Goal: Task Accomplishment & Management: Manage account settings

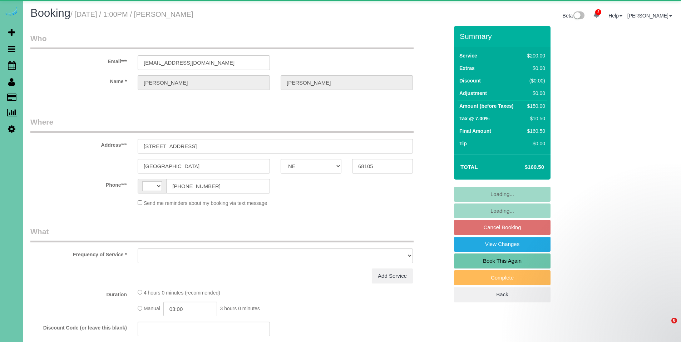
select select "NE"
select select "object:388"
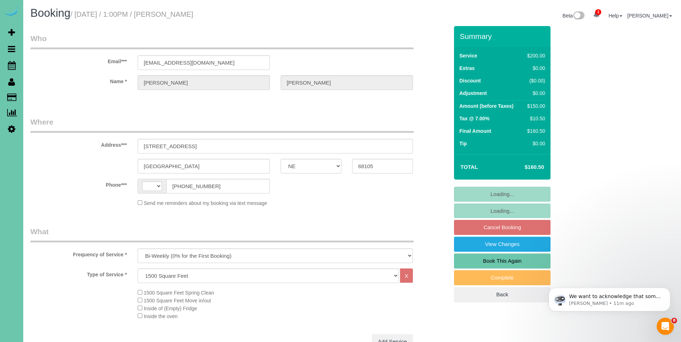
select select "string:US"
select select "string:fspay-698217f7-fca2-4062-aa73-5bbfb633a7ff"
select select "object:1038"
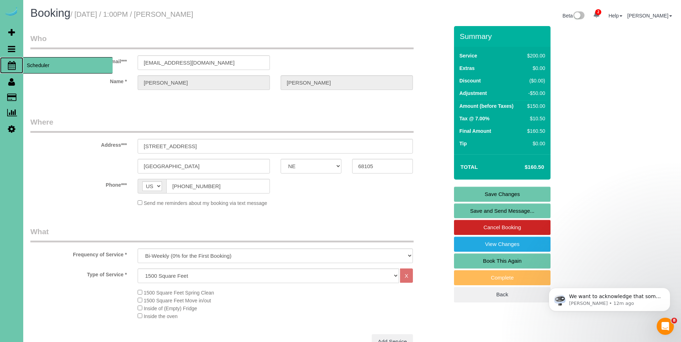
click at [14, 65] on icon at bounding box center [12, 65] width 8 height 9
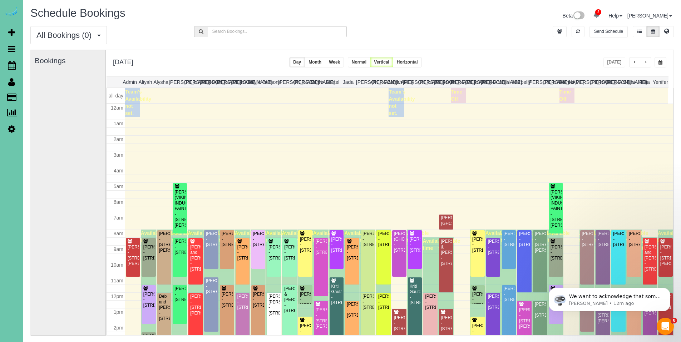
scroll to position [95, 0]
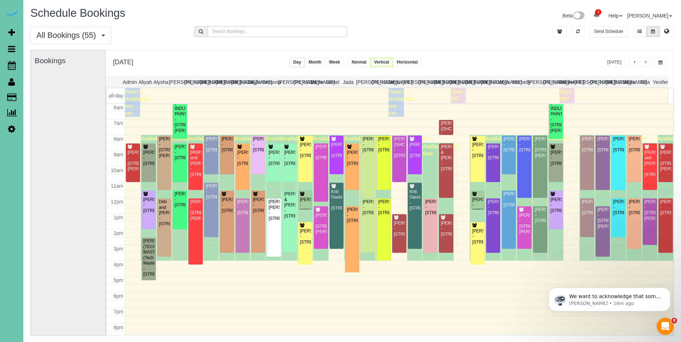
click at [644, 61] on span "button" at bounding box center [645, 62] width 4 height 4
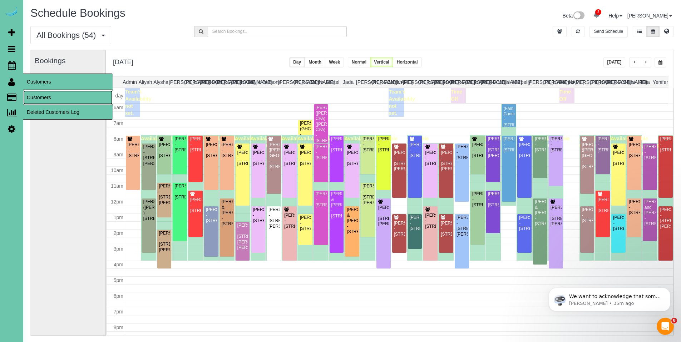
click at [42, 99] on link "Customers" at bounding box center [67, 97] width 89 height 14
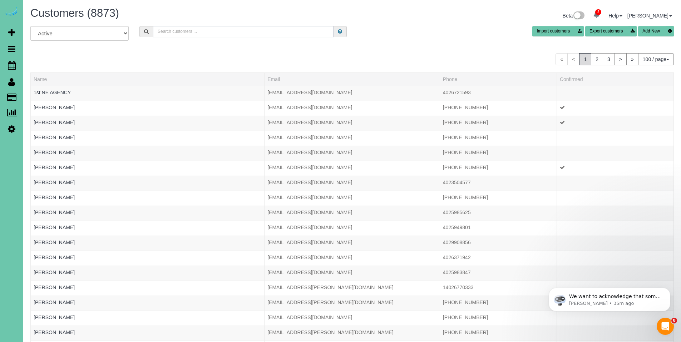
click at [230, 33] on input "text" at bounding box center [243, 31] width 180 height 11
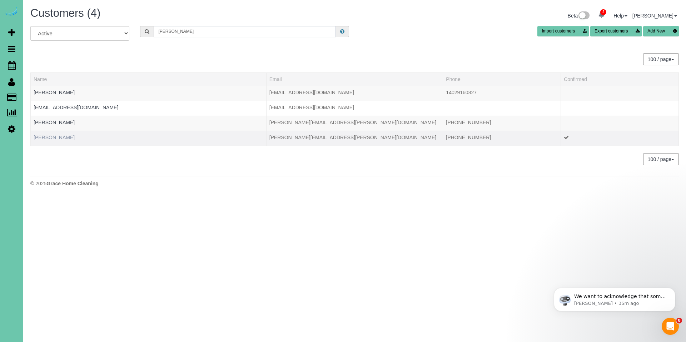
type input "grimm"
click at [67, 138] on link "Terrence Grimm" at bounding box center [54, 138] width 41 height 6
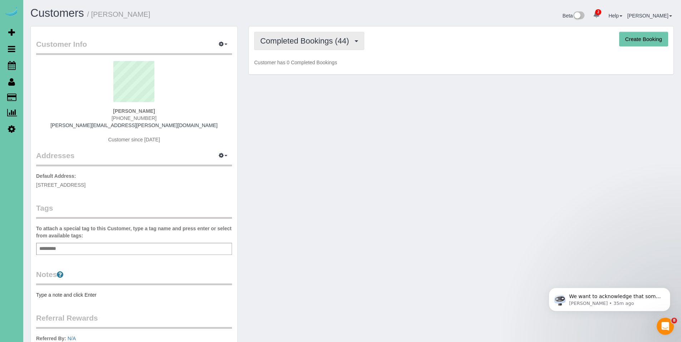
click at [331, 32] on button "Completed Bookings (44)" at bounding box center [309, 41] width 110 height 18
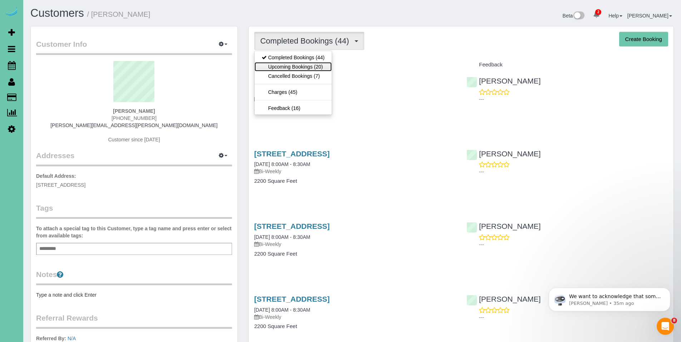
click at [291, 65] on link "Upcoming Bookings (20)" at bounding box center [292, 66] width 77 height 9
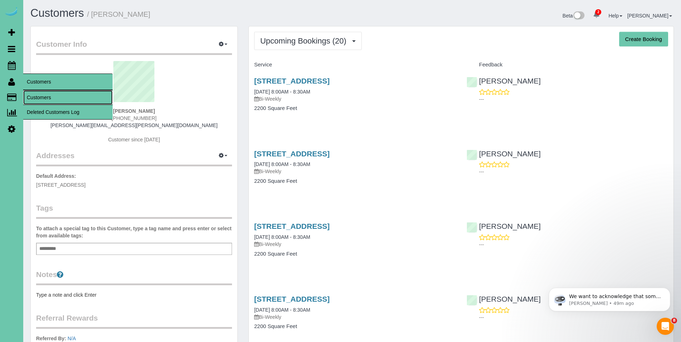
click at [38, 98] on link "Customers" at bounding box center [67, 97] width 89 height 14
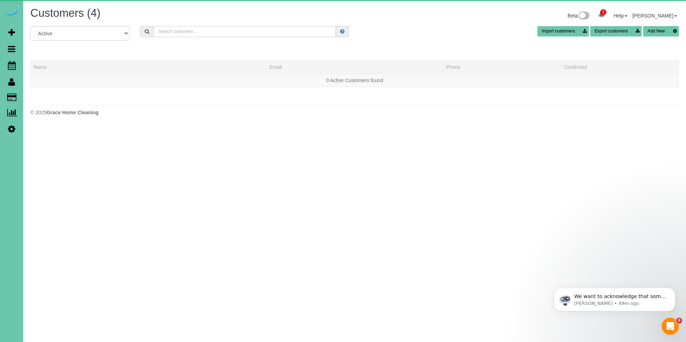
click at [256, 31] on input "text" at bounding box center [245, 31] width 182 height 11
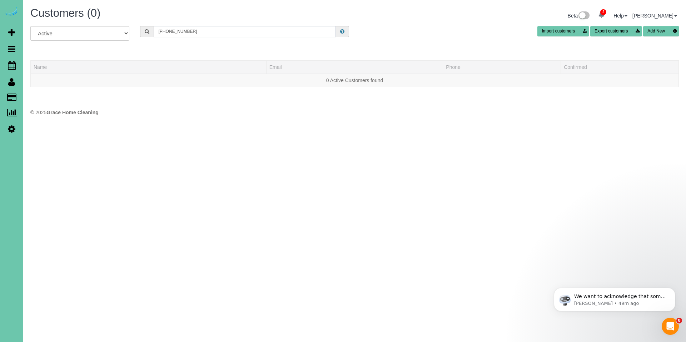
click at [261, 32] on input "651-757-8168" at bounding box center [245, 31] width 182 height 11
click at [245, 31] on input "651-757-8168" at bounding box center [245, 31] width 182 height 11
drag, startPoint x: 261, startPoint y: 31, endPoint x: 134, endPoint y: 30, distance: 127.2
click at [134, 30] on div "All Active Archived 651-757-8168 Import customers Export customers Add New" at bounding box center [354, 36] width 659 height 20
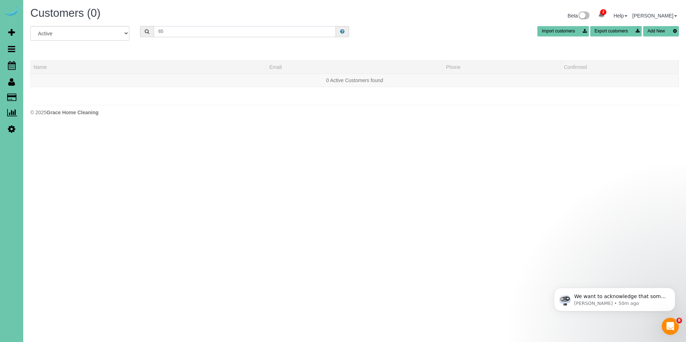
type input "6"
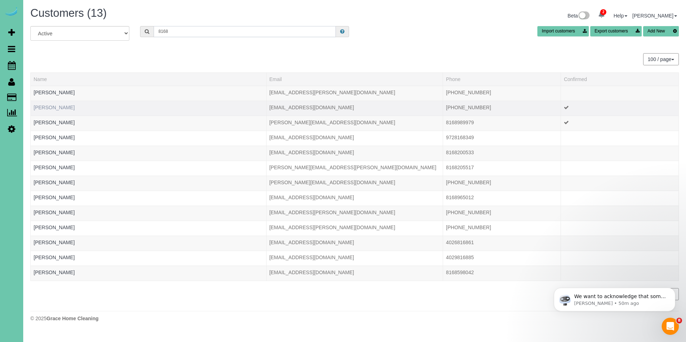
type input "8168"
click at [54, 108] on link "Annie Dolan" at bounding box center [54, 108] width 41 height 6
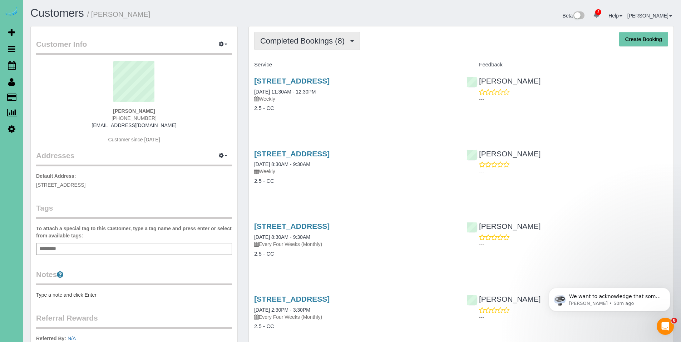
click at [288, 39] on span "Completed Bookings (8)" at bounding box center [304, 40] width 88 height 9
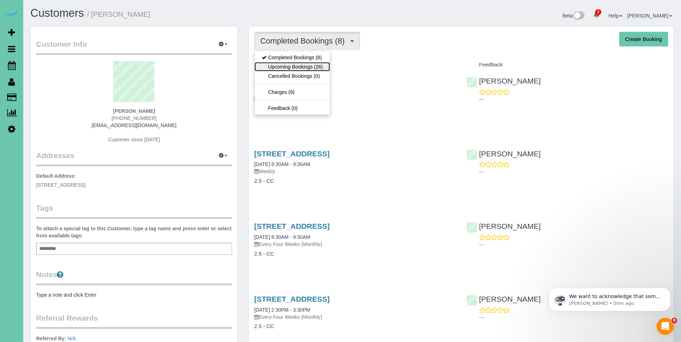
click at [284, 65] on link "Upcoming Bookings (26)" at bounding box center [291, 66] width 75 height 9
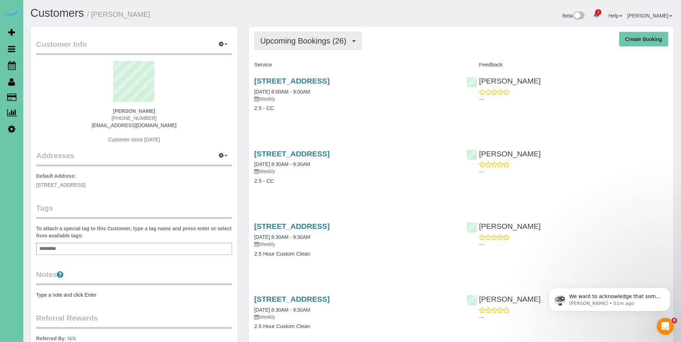
click at [314, 39] on span "Upcoming Bookings (26)" at bounding box center [305, 40] width 90 height 9
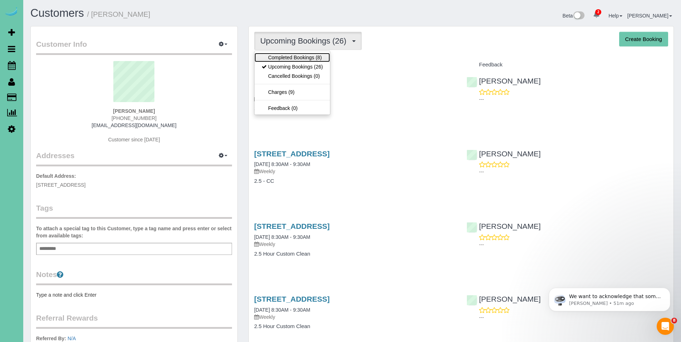
click at [300, 59] on link "Completed Bookings (8)" at bounding box center [291, 57] width 75 height 9
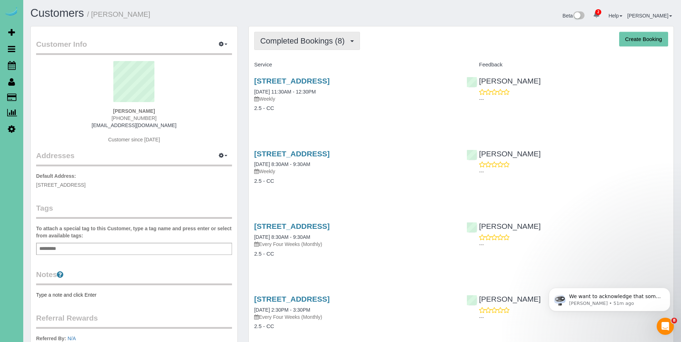
click at [293, 42] on span "Completed Bookings (8)" at bounding box center [304, 40] width 88 height 9
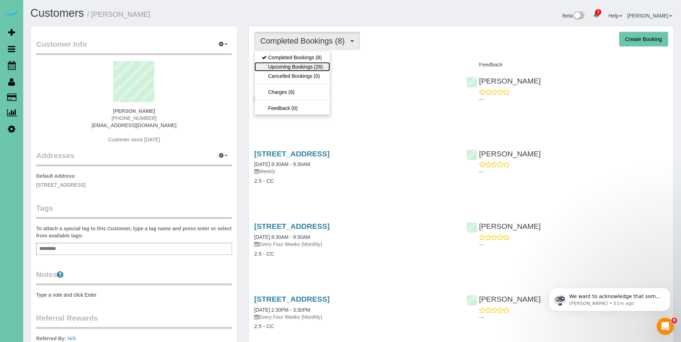
click at [283, 64] on link "Upcoming Bookings (26)" at bounding box center [291, 66] width 75 height 9
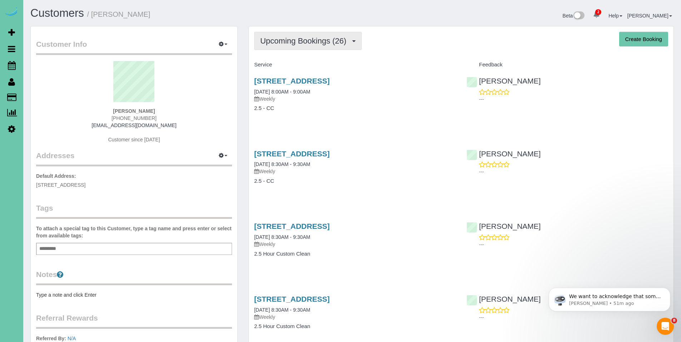
click at [307, 48] on button "Upcoming Bookings (26)" at bounding box center [308, 41] width 108 height 18
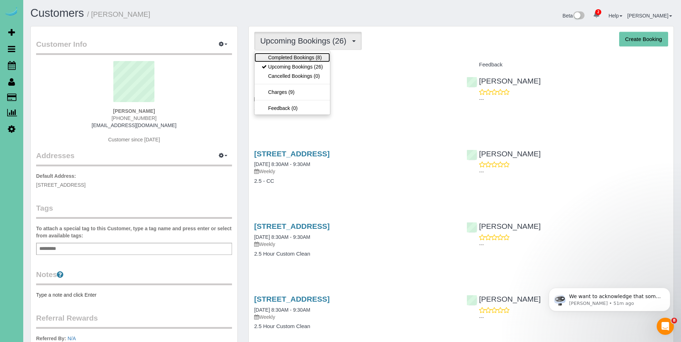
click at [296, 55] on link "Completed Bookings (8)" at bounding box center [291, 57] width 75 height 9
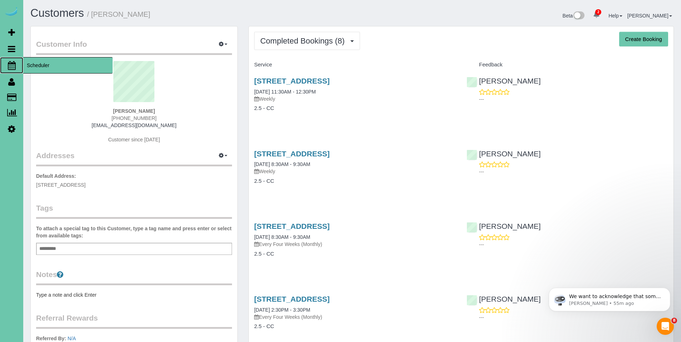
click at [15, 70] on link "Scheduler" at bounding box center [11, 65] width 23 height 16
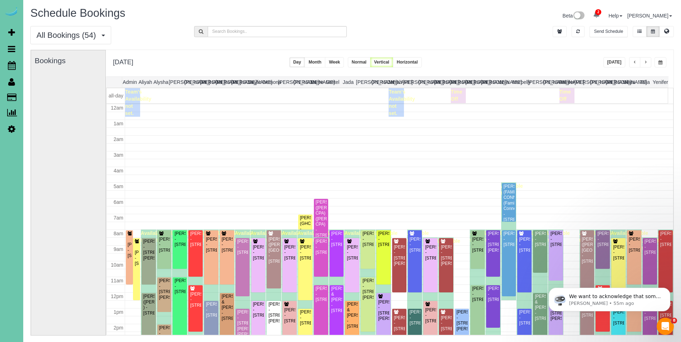
scroll to position [95, 0]
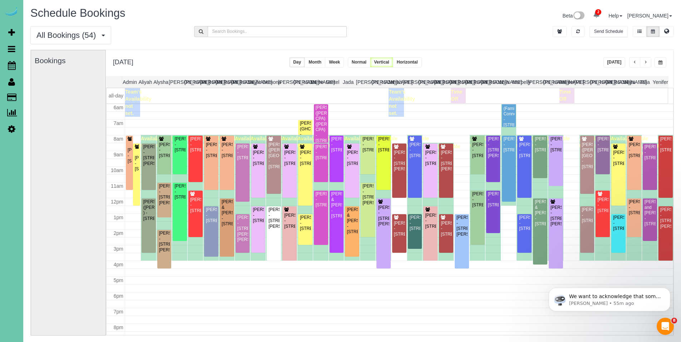
click at [632, 64] on button "button" at bounding box center [634, 62] width 11 height 10
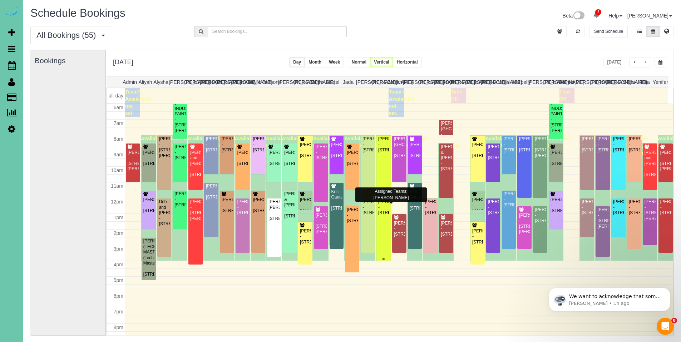
click at [381, 216] on div "Josh Waldron - 7301 S 184th St, Omaha, NE 68136" at bounding box center [383, 207] width 11 height 16
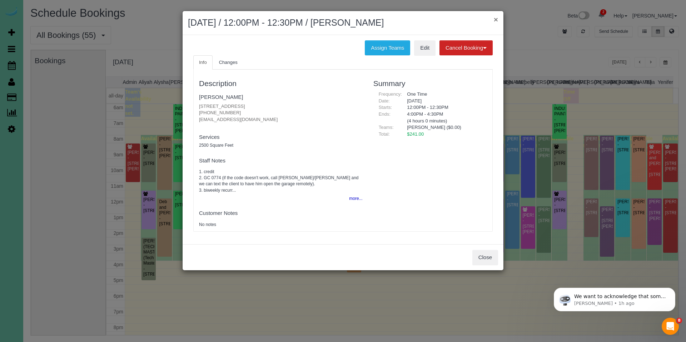
click at [495, 20] on button "×" at bounding box center [496, 20] width 4 height 8
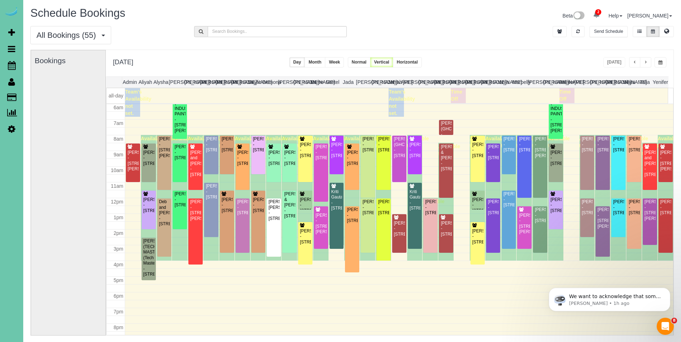
click at [660, 62] on span "button" at bounding box center [660, 62] width 4 height 4
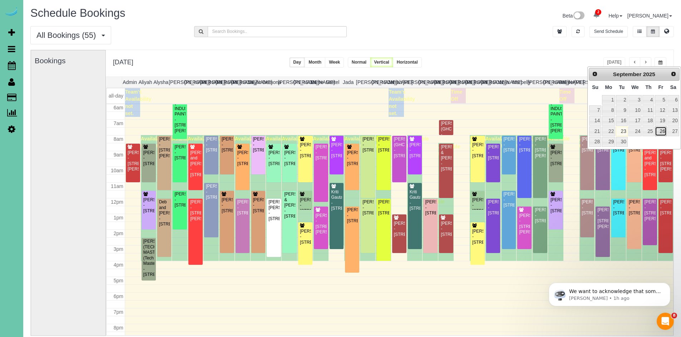
click at [661, 132] on link "26" at bounding box center [659, 131] width 11 height 10
type input "**********"
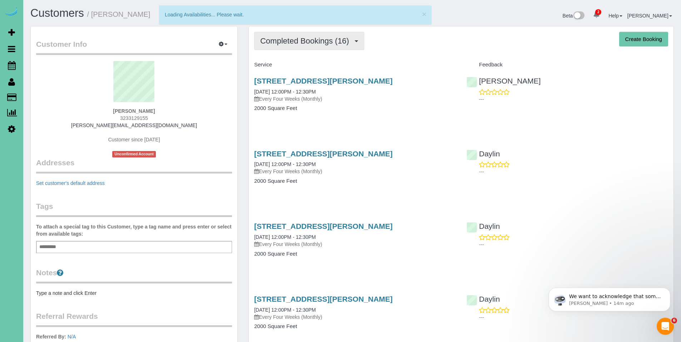
click at [309, 40] on span "Completed Bookings (16)" at bounding box center [306, 40] width 92 height 9
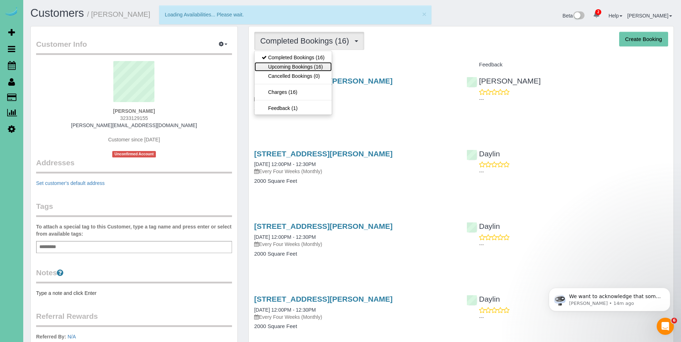
click at [286, 69] on link "Upcoming Bookings (16)" at bounding box center [292, 66] width 77 height 9
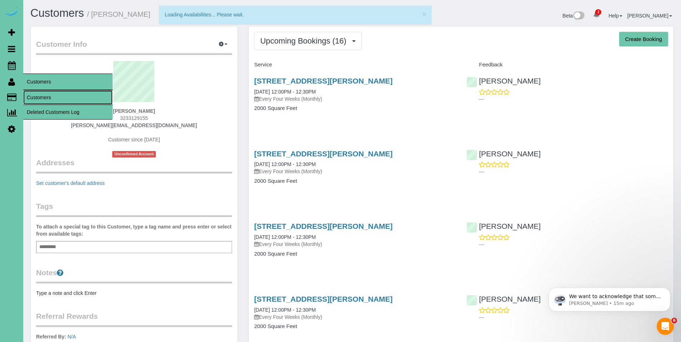
click at [50, 95] on link "Customers" at bounding box center [67, 97] width 89 height 14
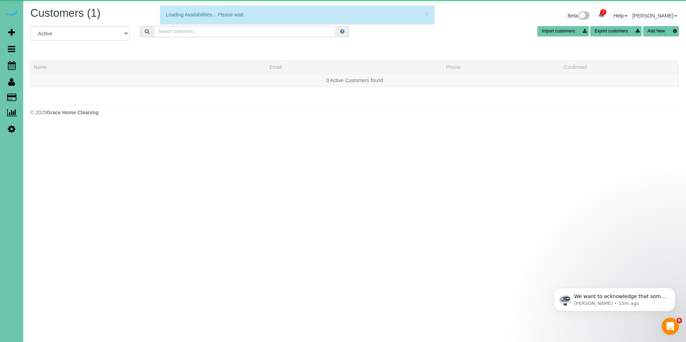
click at [261, 31] on input "text" at bounding box center [245, 31] width 182 height 11
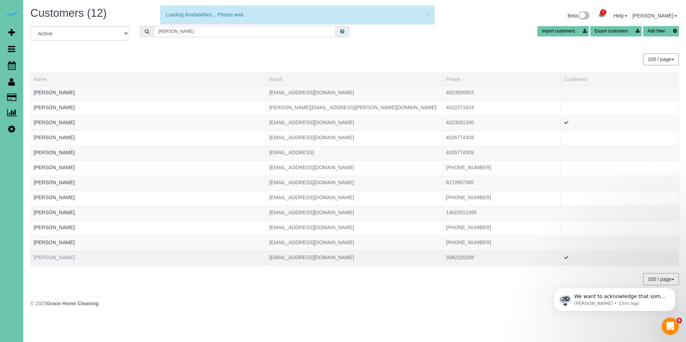
type input "megan s"
click at [63, 256] on link "Megan Sughroue" at bounding box center [54, 258] width 41 height 6
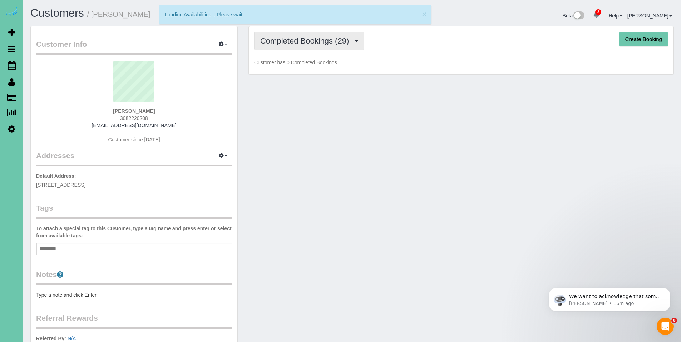
click at [320, 44] on span "Completed Bookings (29)" at bounding box center [306, 40] width 92 height 9
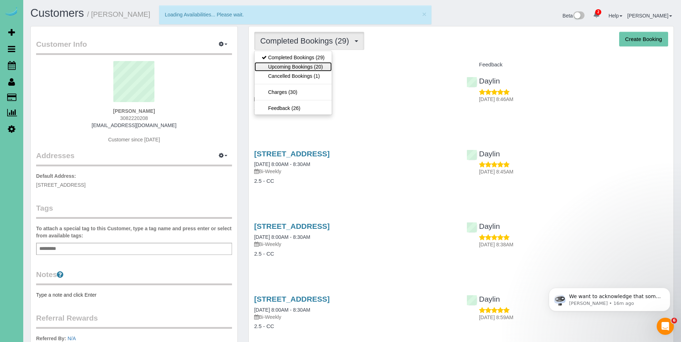
click at [296, 65] on link "Upcoming Bookings (20)" at bounding box center [292, 66] width 77 height 9
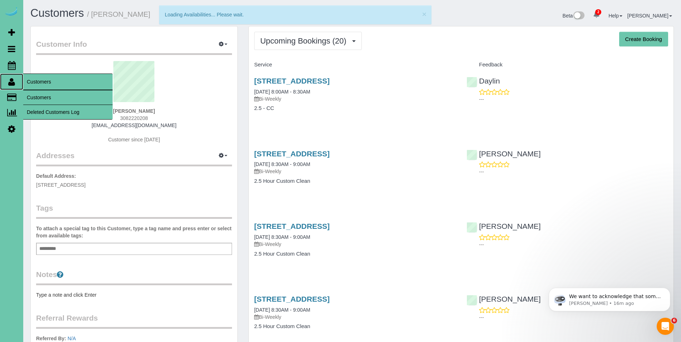
click at [15, 84] on link "Customers" at bounding box center [11, 82] width 23 height 16
click at [38, 98] on link "Customers" at bounding box center [67, 97] width 89 height 14
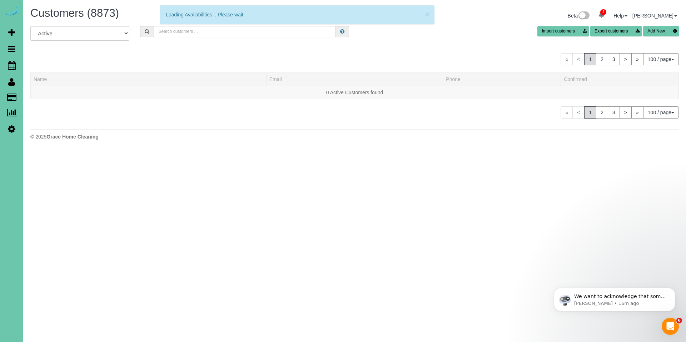
click at [246, 30] on input "text" at bounding box center [245, 31] width 182 height 11
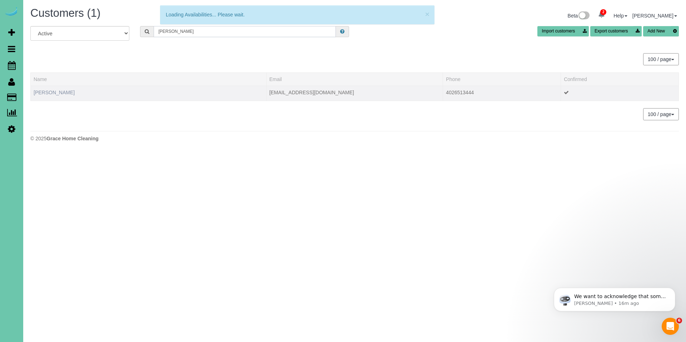
type input "liz lam"
click at [51, 95] on link "Liz Lambert" at bounding box center [54, 93] width 41 height 6
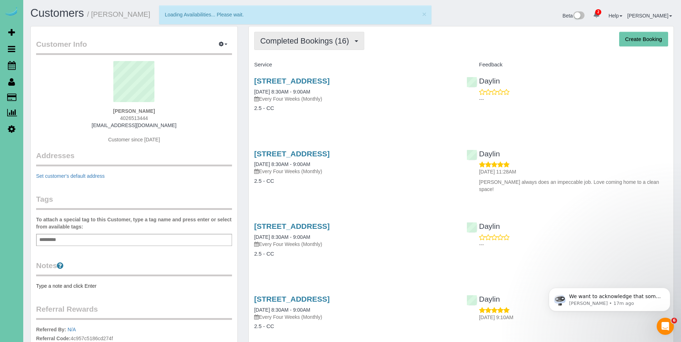
click at [308, 44] on span "Completed Bookings (16)" at bounding box center [306, 40] width 92 height 9
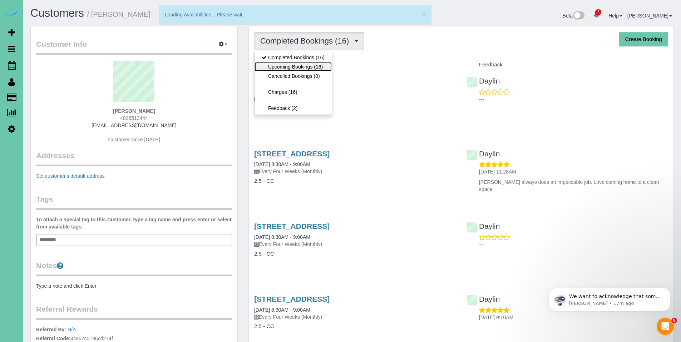
click at [306, 65] on link "Upcoming Bookings (16)" at bounding box center [292, 66] width 77 height 9
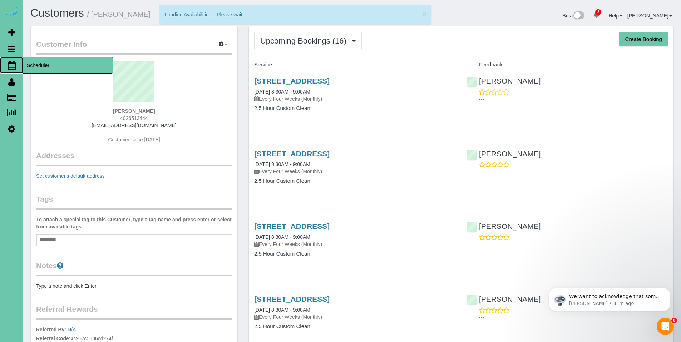
click at [28, 67] on span "Scheduler" at bounding box center [67, 65] width 89 height 16
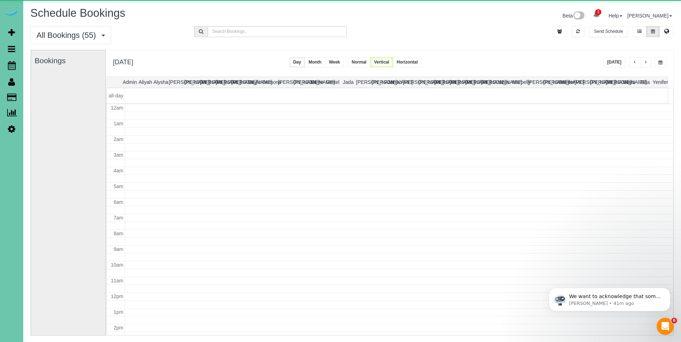
scroll to position [95, 0]
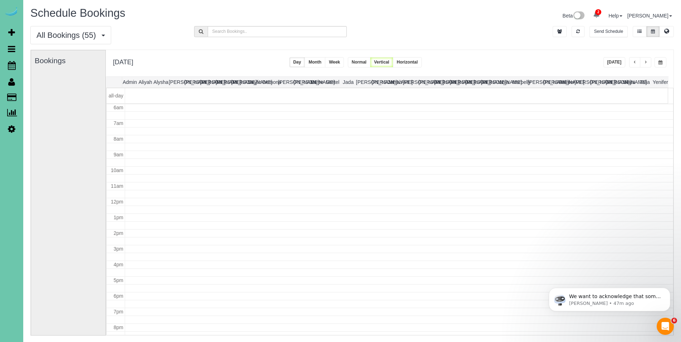
click at [615, 67] on button "Today" at bounding box center [614, 62] width 22 height 10
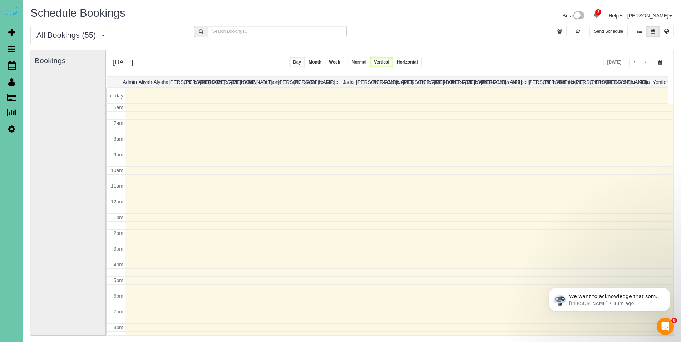
click at [633, 63] on span "button" at bounding box center [635, 62] width 4 height 4
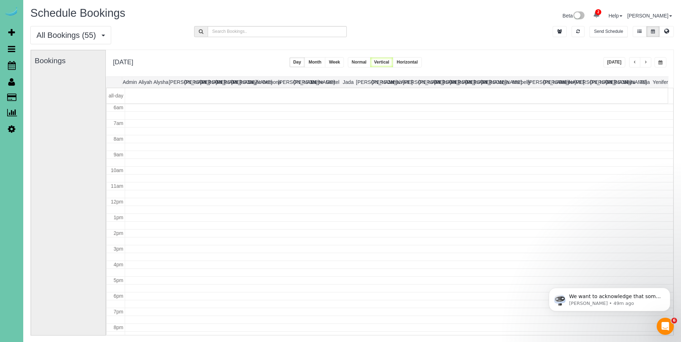
click at [646, 64] on span "button" at bounding box center [645, 62] width 4 height 4
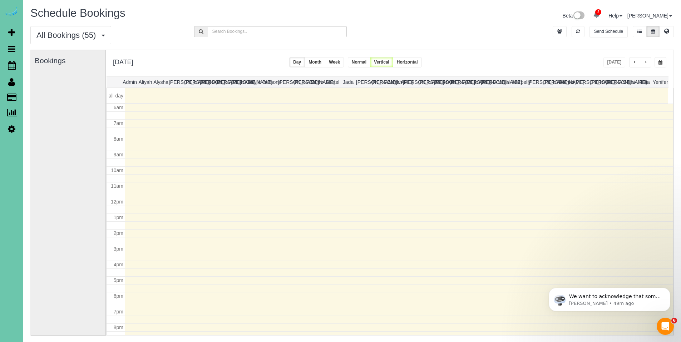
click at [646, 64] on span "button" at bounding box center [645, 62] width 4 height 4
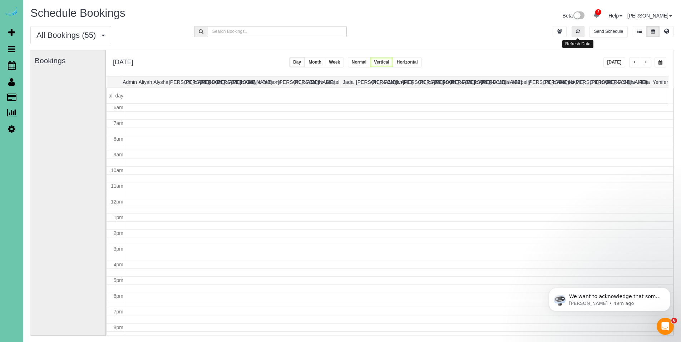
click at [579, 31] on button "button" at bounding box center [577, 31] width 13 height 11
click at [576, 31] on icon "button" at bounding box center [578, 31] width 4 height 4
click at [578, 30] on icon "button" at bounding box center [578, 31] width 4 height 4
click at [576, 33] on icon "button" at bounding box center [578, 31] width 4 height 4
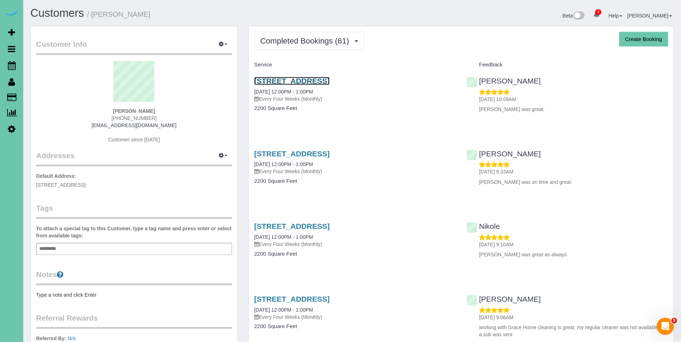
click at [293, 79] on link "6330 N 142nd Ave, Omaha, NE 68164" at bounding box center [291, 81] width 75 height 8
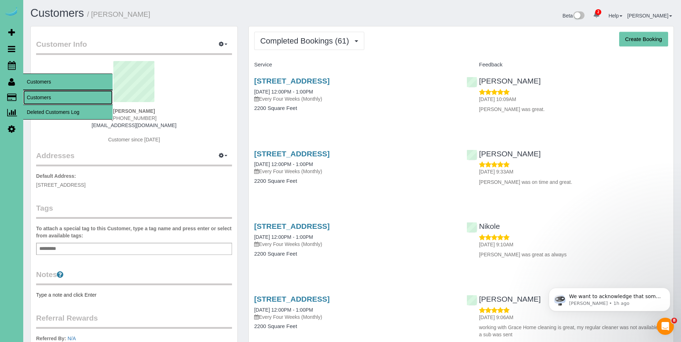
click at [34, 100] on link "Customers" at bounding box center [67, 97] width 89 height 14
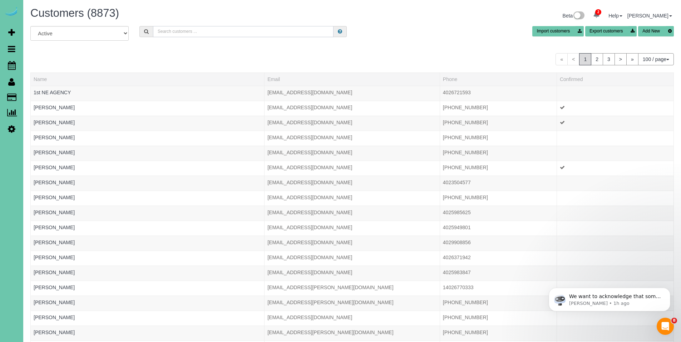
click at [209, 28] on input "text" at bounding box center [243, 31] width 180 height 11
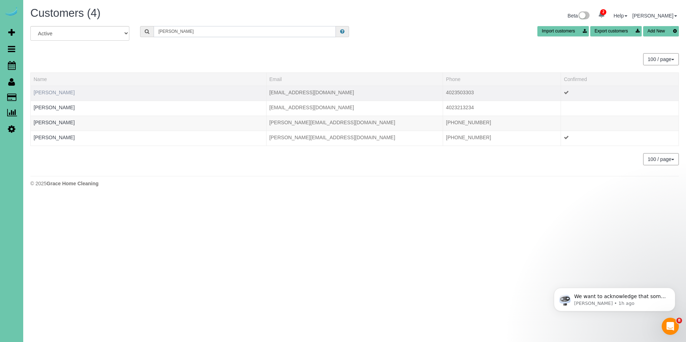
type input "josh w"
click at [57, 92] on link "Josh Waldron" at bounding box center [54, 93] width 41 height 6
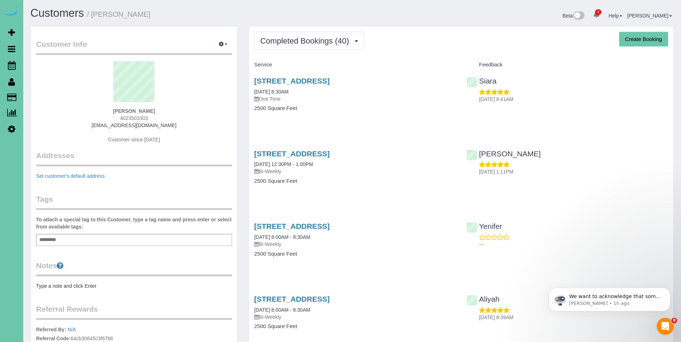
click at [291, 35] on button "Completed Bookings (40)" at bounding box center [309, 41] width 110 height 18
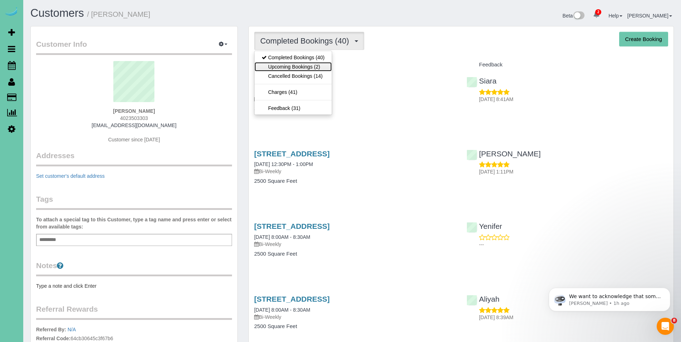
click at [288, 64] on link "Upcoming Bookings (2)" at bounding box center [292, 66] width 77 height 9
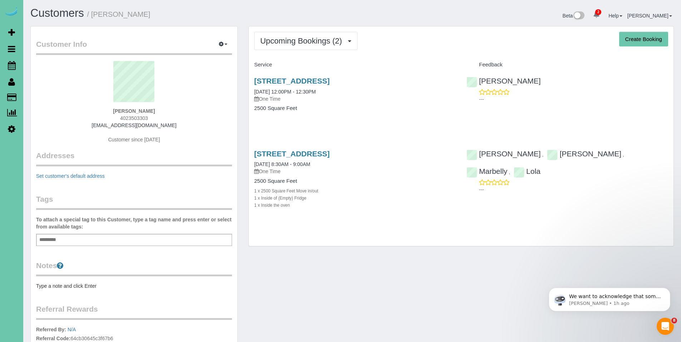
scroll to position [1, 0]
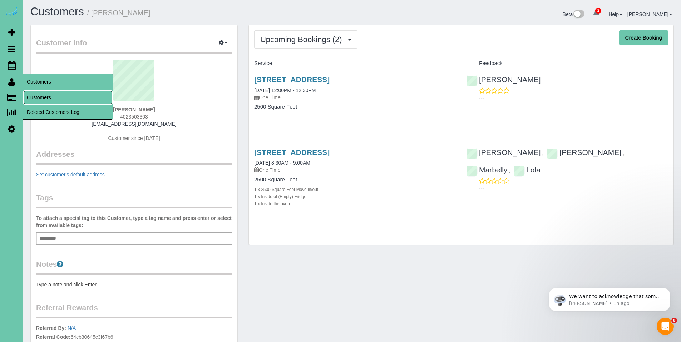
click at [45, 96] on link "Customers" at bounding box center [67, 97] width 89 height 14
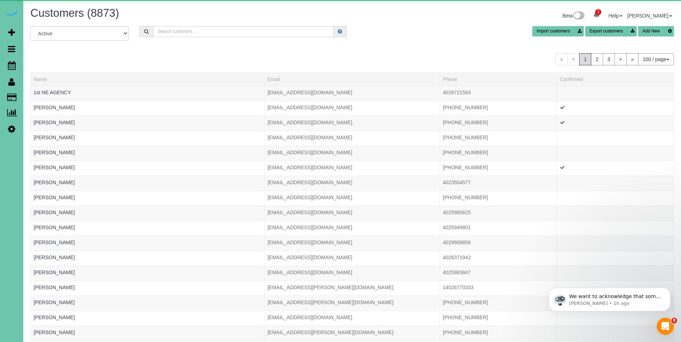
click at [264, 33] on input "text" at bounding box center [243, 31] width 180 height 11
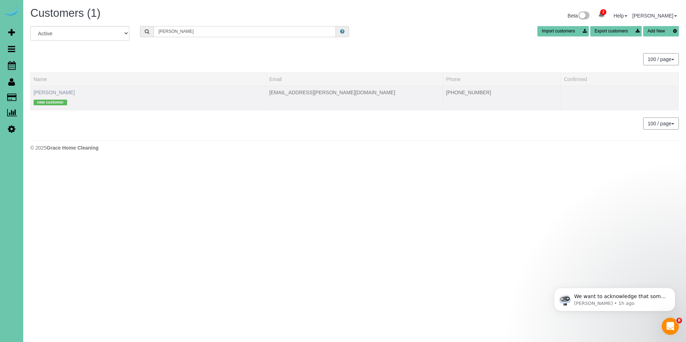
type input "kay mayberry"
click at [55, 90] on link "Kay Mayberry" at bounding box center [54, 93] width 41 height 6
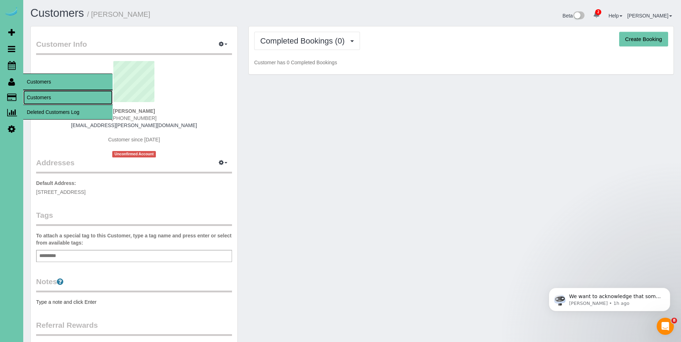
click at [48, 103] on link "Customers" at bounding box center [67, 97] width 89 height 14
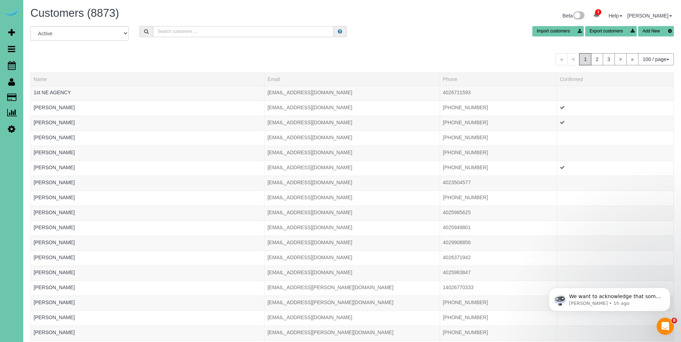
click at [194, 35] on input "text" at bounding box center [243, 31] width 180 height 11
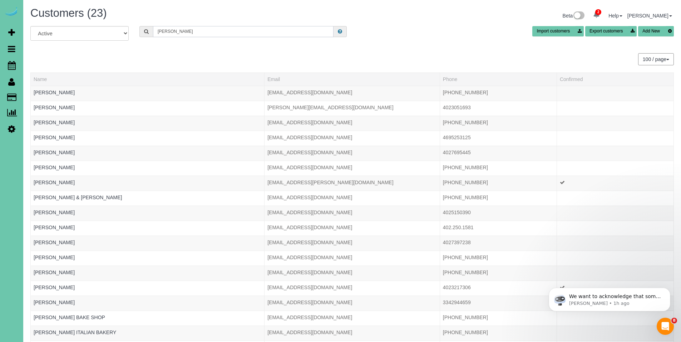
type input "baker"
click at [219, 30] on input "baker" at bounding box center [243, 31] width 180 height 11
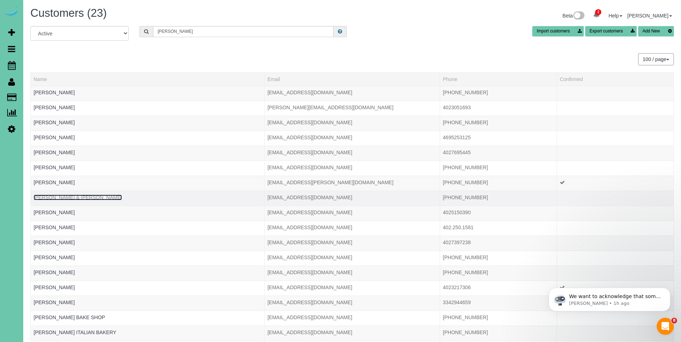
click at [72, 199] on link "Gerry & Nadine Baker" at bounding box center [78, 198] width 88 height 6
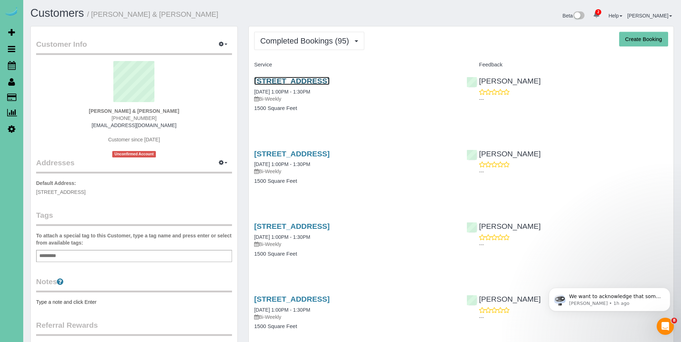
click at [306, 85] on link "1217 N 147th Plaza, Omaha, NE 68154" at bounding box center [291, 81] width 75 height 8
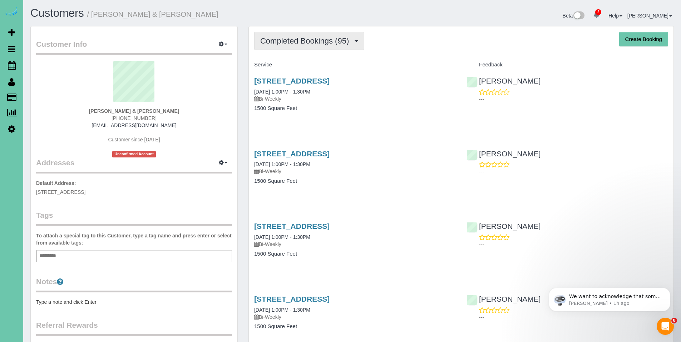
click at [306, 40] on span "Completed Bookings (95)" at bounding box center [306, 40] width 92 height 9
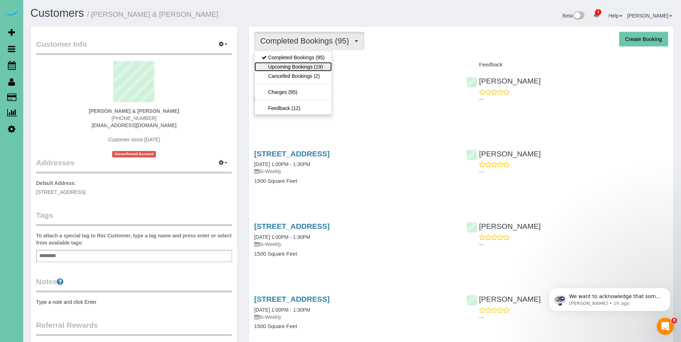
click at [295, 65] on link "Upcoming Bookings (19)" at bounding box center [292, 66] width 77 height 9
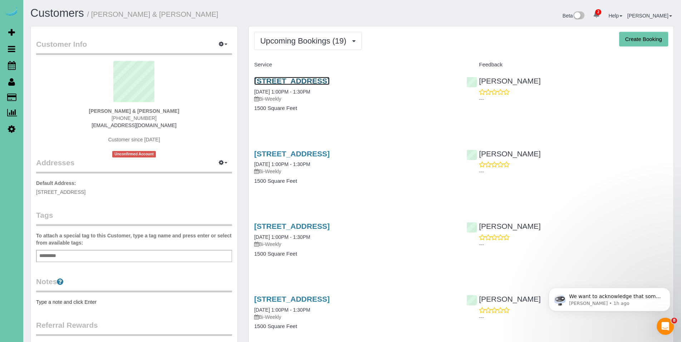
click at [329, 83] on link "1217 N 147th Plaza, Omaha, NE 68154" at bounding box center [291, 81] width 75 height 8
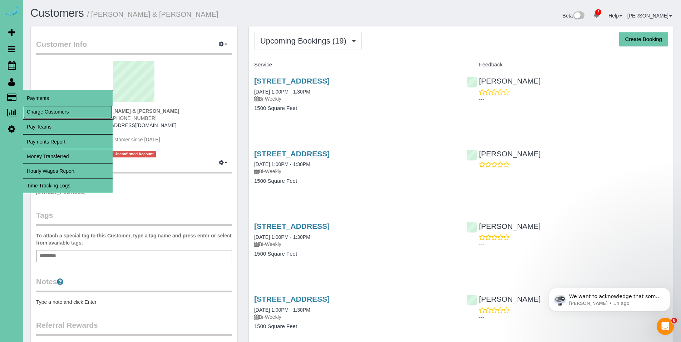
click at [33, 112] on link "Charge Customers" at bounding box center [67, 112] width 89 height 14
select select
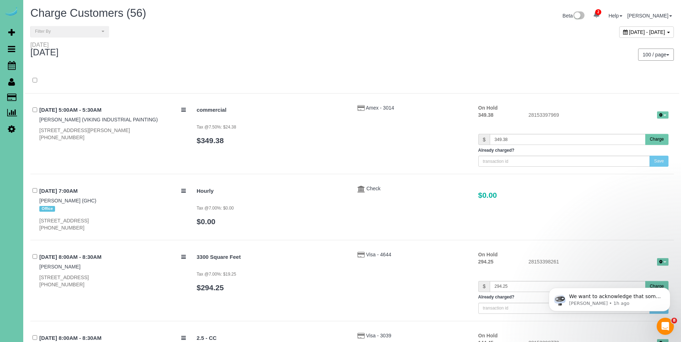
click at [623, 32] on icon at bounding box center [625, 32] width 5 height 5
type input "**********"
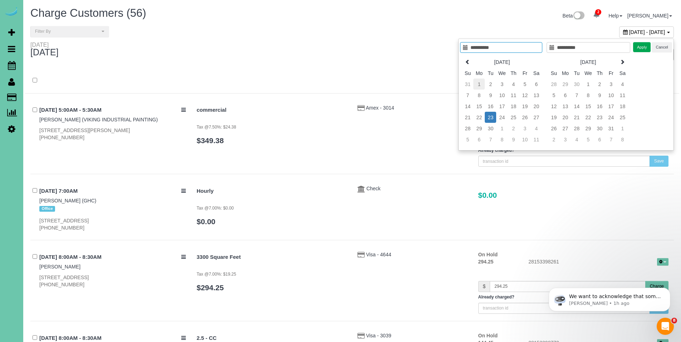
type input "**********"
click at [480, 84] on td "1" at bounding box center [478, 84] width 11 height 11
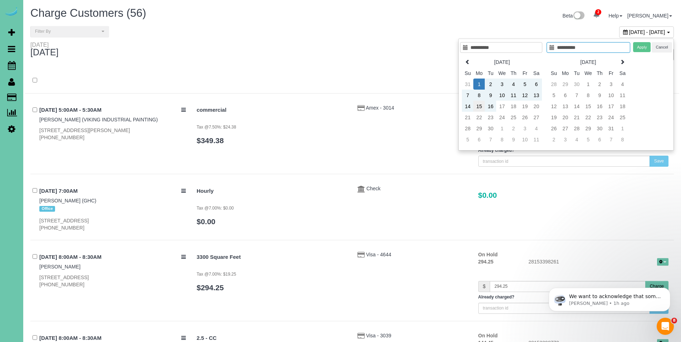
type input "**********"
click at [477, 106] on td "15" at bounding box center [478, 106] width 11 height 11
type input "**********"
click at [642, 48] on button "Apply" at bounding box center [642, 47] width 18 height 10
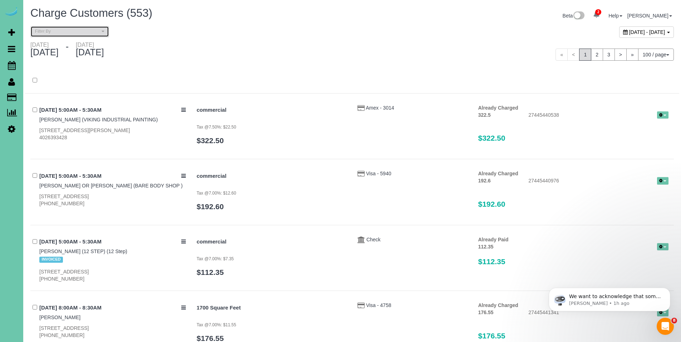
click at [81, 36] on button "Filter By" at bounding box center [69, 31] width 79 height 11
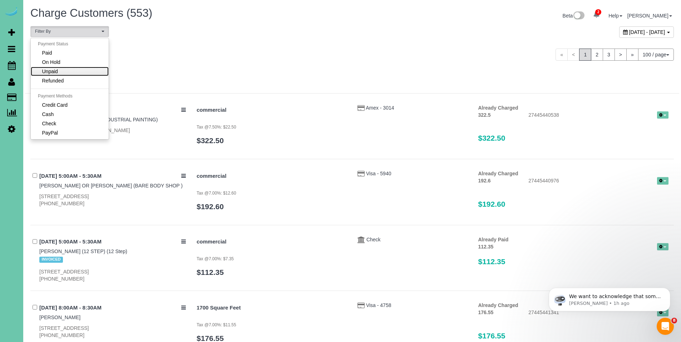
click at [71, 73] on link "Unpaid" at bounding box center [70, 71] width 78 height 9
select select "******"
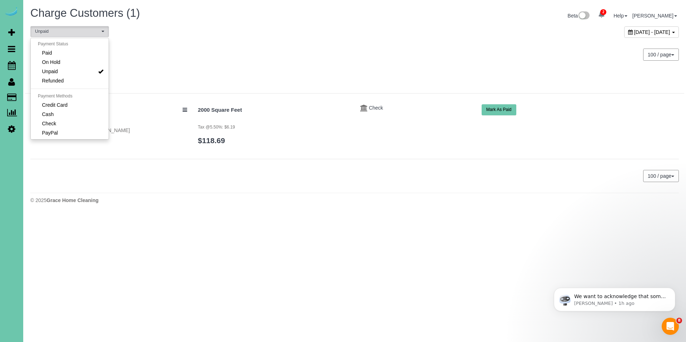
click at [387, 67] on div "100 / page 10 / page 20 / page 30 / page 40 / page 50 / page 100 / page" at bounding box center [520, 54] width 330 height 26
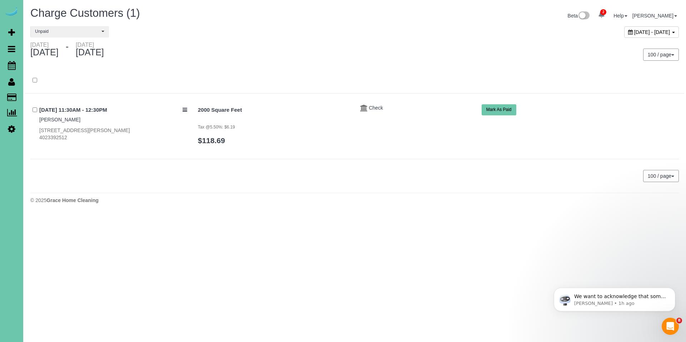
click at [624, 34] on div "September 01, 2025 - September 15, 2025" at bounding box center [651, 31] width 55 height 11
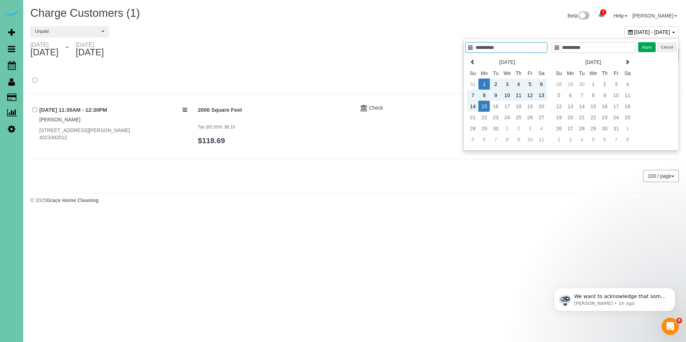
type input "**********"
click at [484, 81] on td "1" at bounding box center [483, 84] width 11 height 11
type input "**********"
click at [529, 105] on td "19" at bounding box center [529, 106] width 11 height 11
type input "**********"
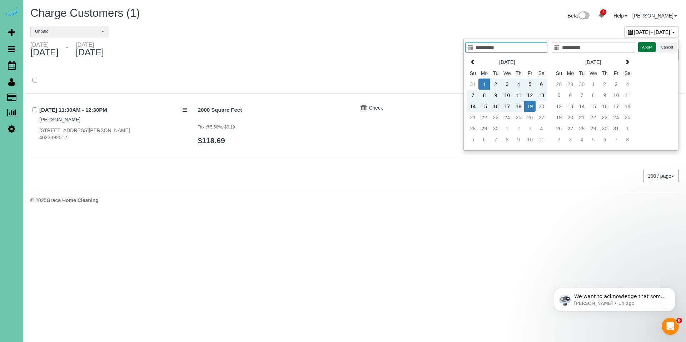
click at [645, 49] on button "Apply" at bounding box center [647, 47] width 18 height 10
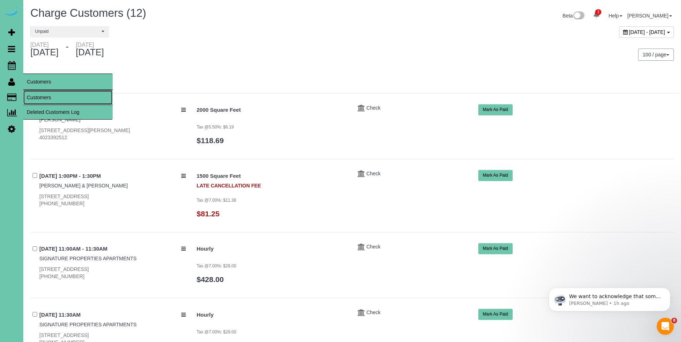
click at [43, 97] on link "Customers" at bounding box center [67, 97] width 89 height 14
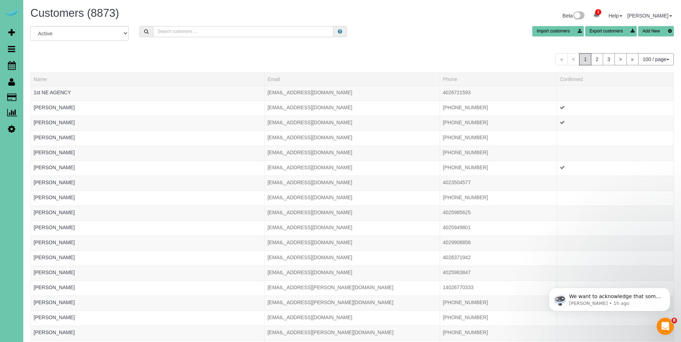
click at [267, 33] on input "text" at bounding box center [243, 31] width 180 height 11
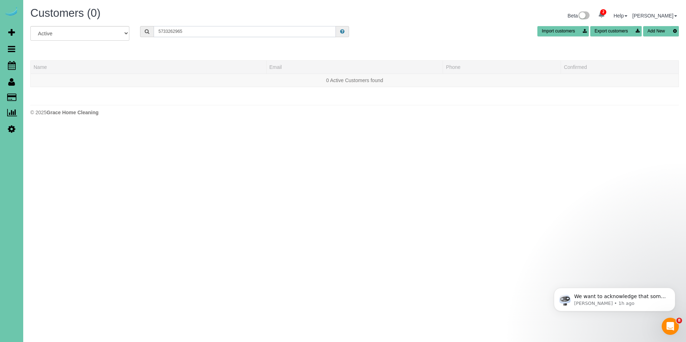
drag, startPoint x: 200, startPoint y: 31, endPoint x: 152, endPoint y: 29, distance: 48.3
click at [152, 29] on div "5733262965" at bounding box center [244, 31] width 209 height 11
type input "5"
type input "8"
drag, startPoint x: 207, startPoint y: 31, endPoint x: 150, endPoint y: 29, distance: 57.2
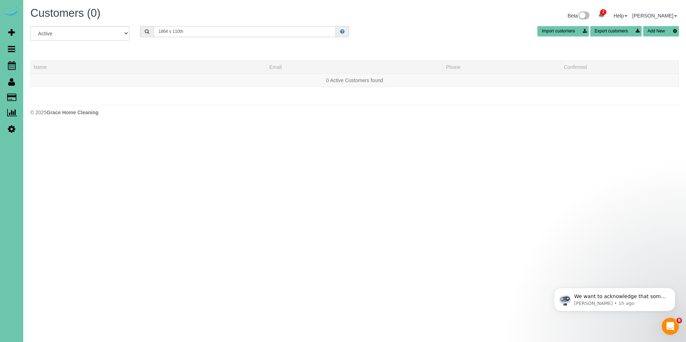
click at [150, 29] on div "1864 s 110th" at bounding box center [244, 31] width 209 height 11
type input "H"
type input "L"
type input "K"
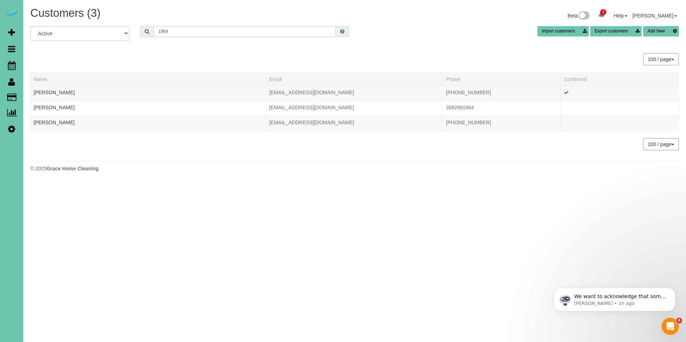
click at [183, 30] on input "1864" at bounding box center [245, 31] width 182 height 11
type input "1864"
click at [52, 125] on link "Naomi Schmalz" at bounding box center [54, 123] width 41 height 6
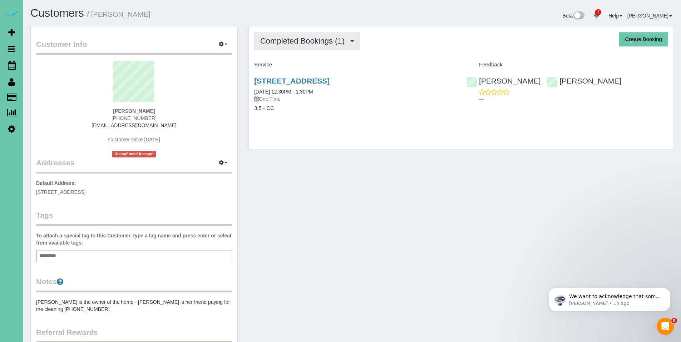
click at [307, 43] on span "Completed Bookings (1)" at bounding box center [304, 40] width 88 height 9
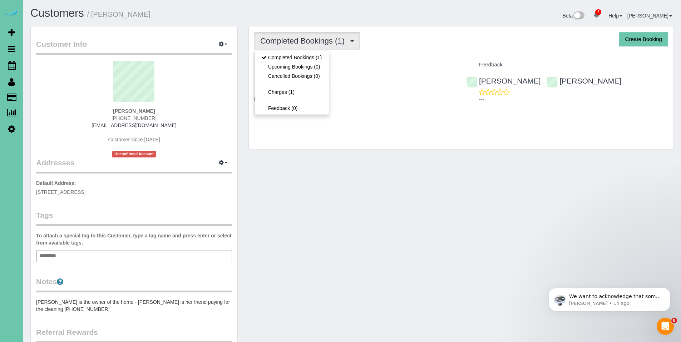
click at [409, 48] on div "Completed Bookings (1) Completed Bookings (1) Upcoming Bookings (0) Cancelled B…" at bounding box center [461, 41] width 414 height 18
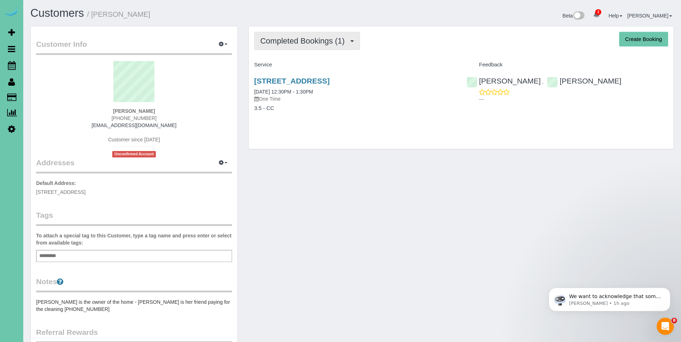
click at [290, 37] on span "Completed Bookings (1)" at bounding box center [304, 40] width 88 height 9
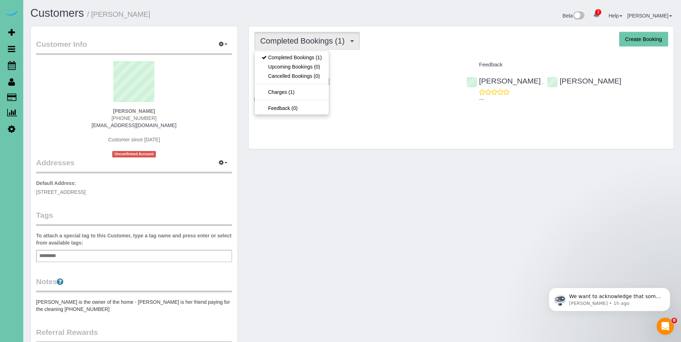
click at [395, 60] on div "Service" at bounding box center [355, 65] width 212 height 12
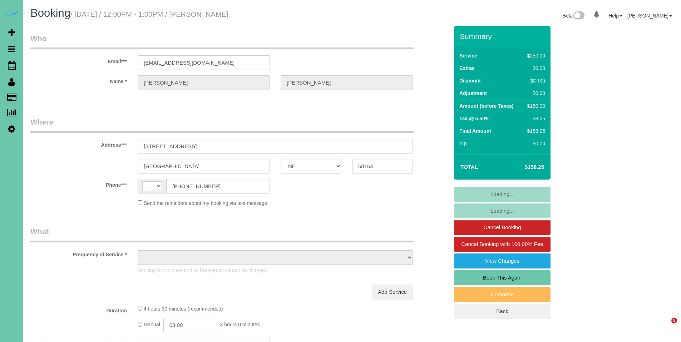
select select "NE"
select select "string:[GEOGRAPHIC_DATA]"
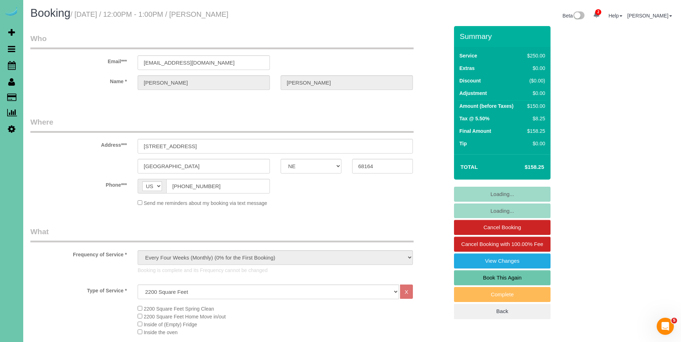
select select "object:717"
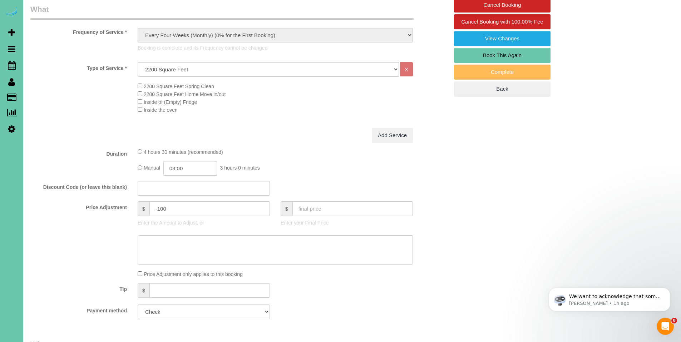
scroll to position [223, 0]
click at [198, 287] on input "text" at bounding box center [209, 290] width 120 height 15
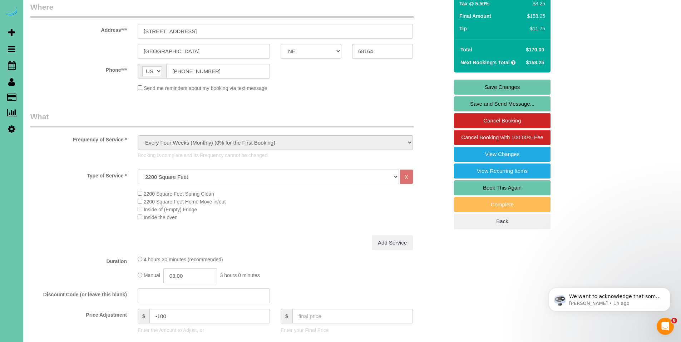
scroll to position [114, 0]
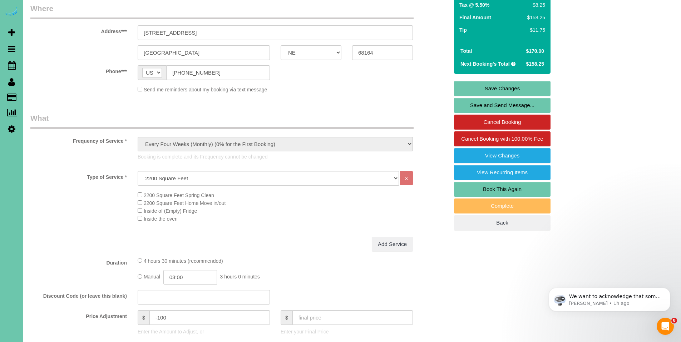
type input "11.75"
click at [508, 86] on link "Save Changes" at bounding box center [502, 88] width 96 height 15
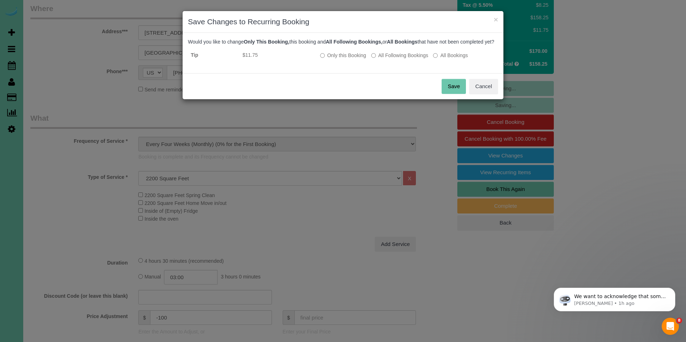
click at [451, 94] on button "Save" at bounding box center [454, 86] width 24 height 15
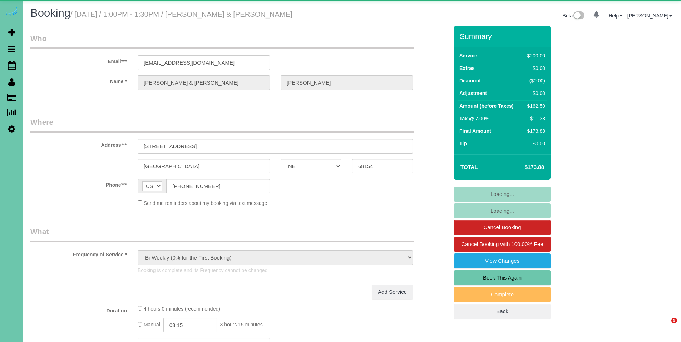
select select "NE"
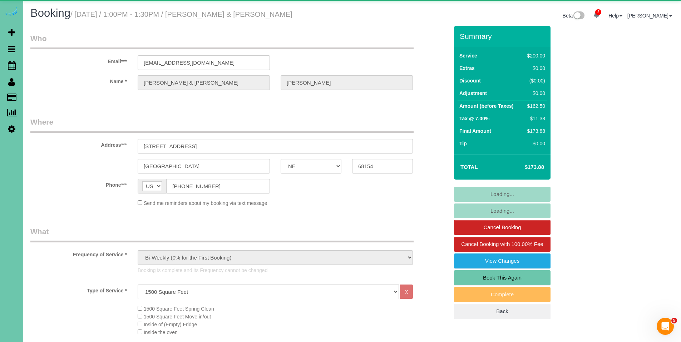
select select "object:919"
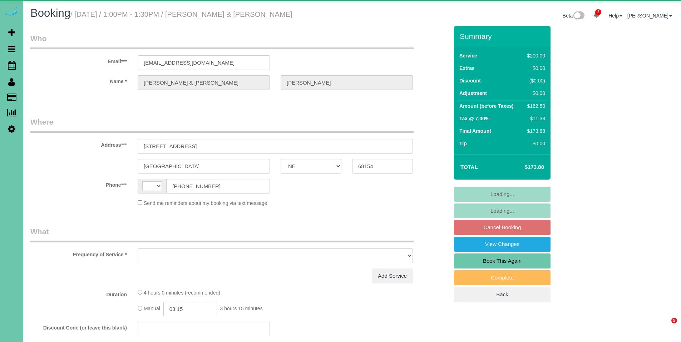
select select "NE"
select select "string:[GEOGRAPHIC_DATA]"
select select "object:722"
